Goal: Task Accomplishment & Management: Use online tool/utility

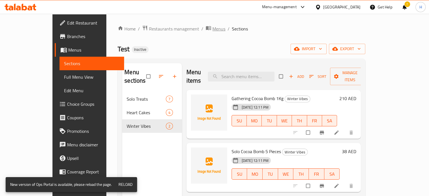
click at [205, 30] on icon "breadcrumb" at bounding box center [208, 28] width 6 height 6
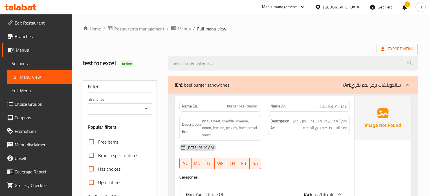
click at [180, 26] on span "Menus" at bounding box center [184, 28] width 13 height 7
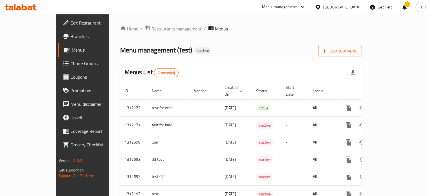
click at [357, 48] on span "Add New Menu" at bounding box center [339, 51] width 35 height 7
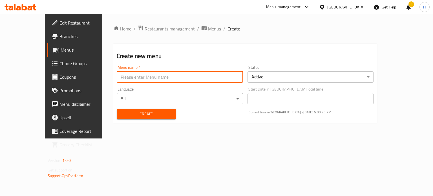
click at [117, 74] on input "text" at bounding box center [180, 76] width 126 height 11
paste input "Bulk Menu - Imagica AI"
type input "Test Bulk Menu - Imagica AI"
click at [121, 112] on span "Create" at bounding box center [146, 113] width 50 height 7
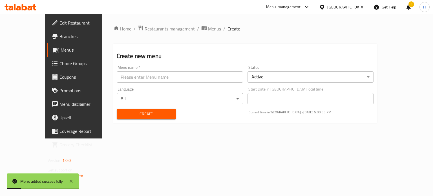
click at [208, 28] on span "Menus" at bounding box center [214, 28] width 13 height 7
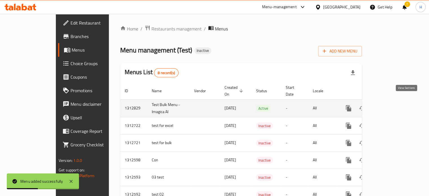
click at [392, 105] on icon "enhanced table" at bounding box center [389, 108] width 7 height 7
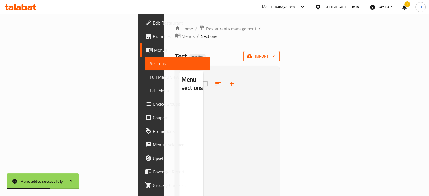
click at [275, 53] on span "import" at bounding box center [261, 56] width 27 height 7
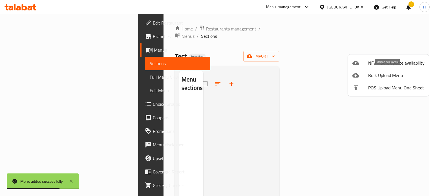
click at [382, 73] on span "Bulk Upload Menu" at bounding box center [396, 75] width 56 height 7
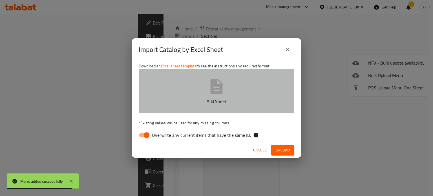
click at [209, 108] on button "Add Sheet" at bounding box center [217, 91] width 156 height 45
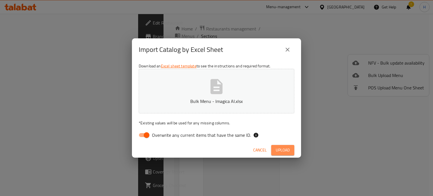
click at [281, 150] on span "Upload" at bounding box center [283, 150] width 14 height 7
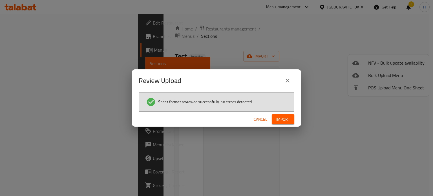
click at [284, 120] on span "Import" at bounding box center [283, 119] width 14 height 7
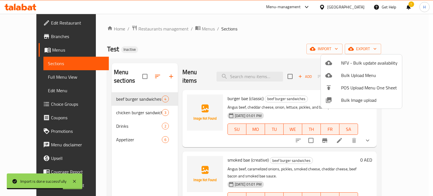
click at [36, 78] on div at bounding box center [216, 98] width 433 height 196
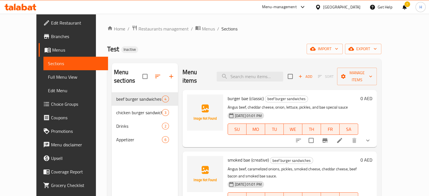
click at [48, 78] on span "Full Menu View" at bounding box center [76, 77] width 56 height 7
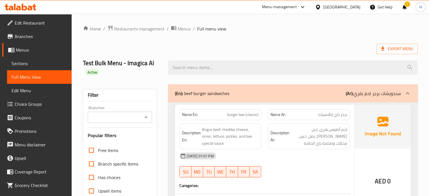
scroll to position [77, 0]
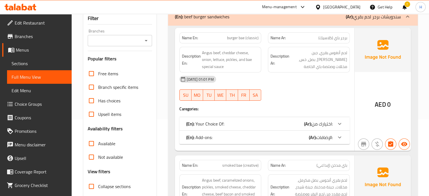
click at [132, 42] on input "Branches" at bounding box center [115, 41] width 52 height 8
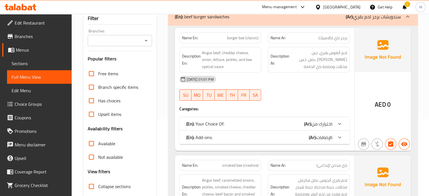
click at [196, 117] on div "(En): Your Choice Of: (Ar): اختيارك من:" at bounding box center [264, 124] width 170 height 14
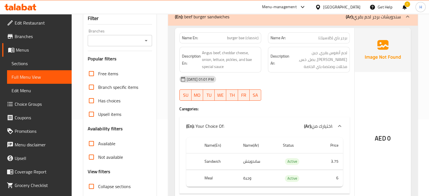
click at [196, 117] on div "(En): Your Choice Of: (Ar): اختيارك من:" at bounding box center [264, 126] width 170 height 18
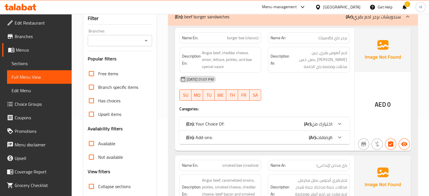
click at [213, 134] on div "(En): Add-ons: (Ar): الإضافات:" at bounding box center [259, 137] width 147 height 7
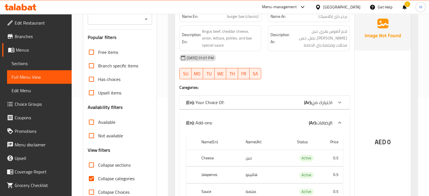
scroll to position [130, 0]
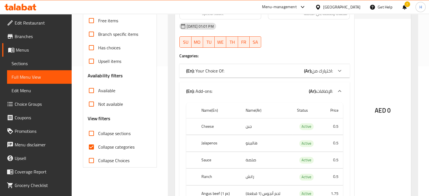
click at [253, 88] on div "(En): Add-ons: (Ar): الإضافات:" at bounding box center [259, 91] width 147 height 7
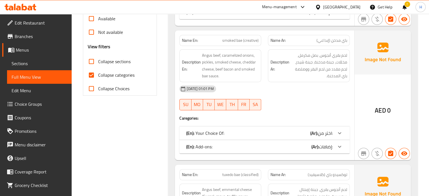
scroll to position [202, 0]
click at [288, 133] on div "(En): Your Choice Of: (Ar): اختر من:" at bounding box center [259, 132] width 147 height 7
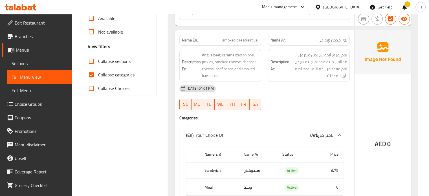
click at [288, 133] on div "(En): Your Choice Of: (Ar): اختر من:" at bounding box center [259, 135] width 147 height 7
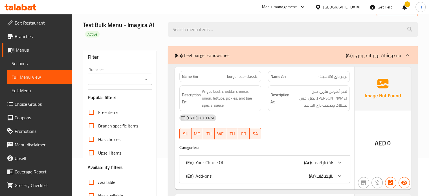
scroll to position [1351, 0]
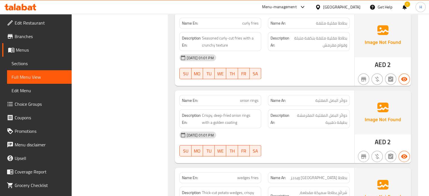
click at [249, 98] on span "onion rings" at bounding box center [249, 101] width 19 height 6
copy span "onion rings"
